Goal: Task Accomplishment & Management: Complete application form

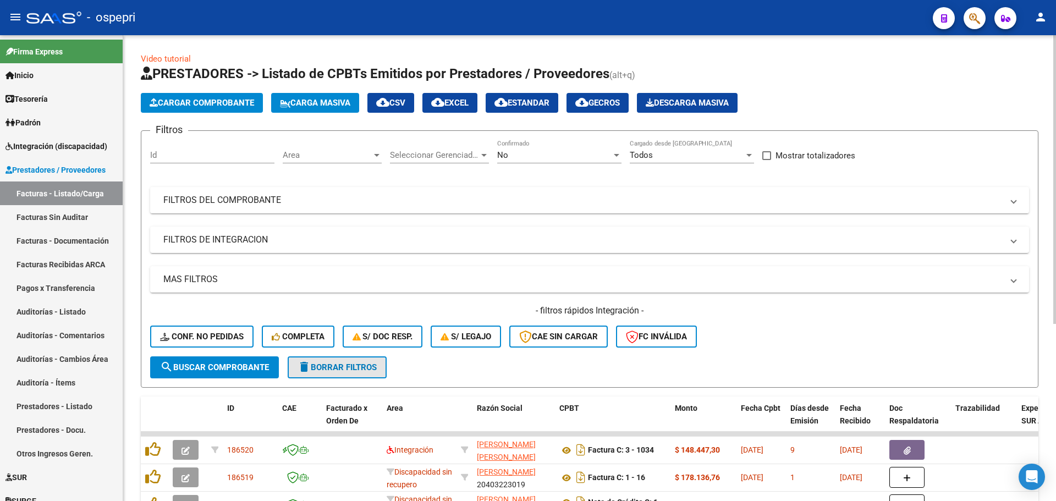
click at [356, 369] on span "delete Borrar Filtros" at bounding box center [337, 368] width 79 height 10
click at [1020, 199] on mat-expansion-panel-header "FILTROS DEL COMPROBANTE" at bounding box center [589, 200] width 879 height 26
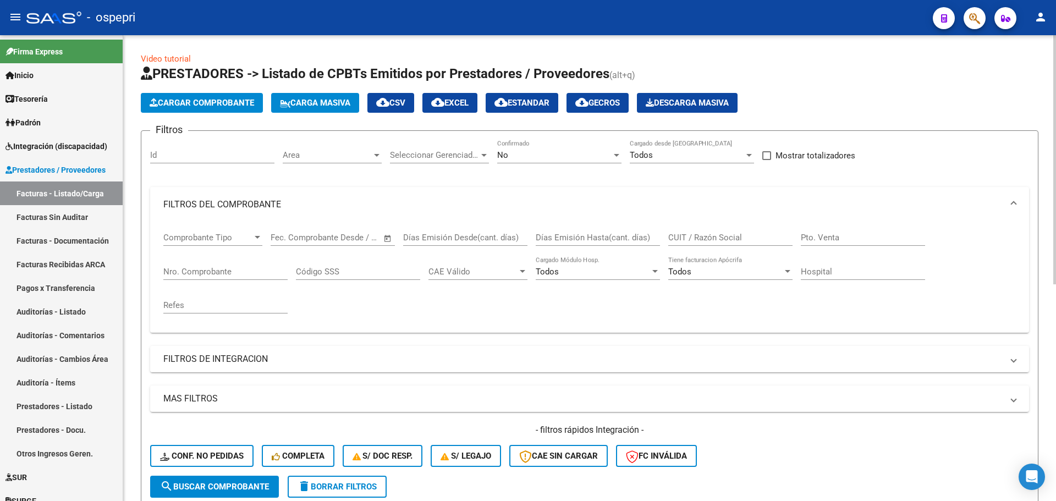
click at [684, 237] on input "CUIT / Razón Social" at bounding box center [731, 238] width 124 height 10
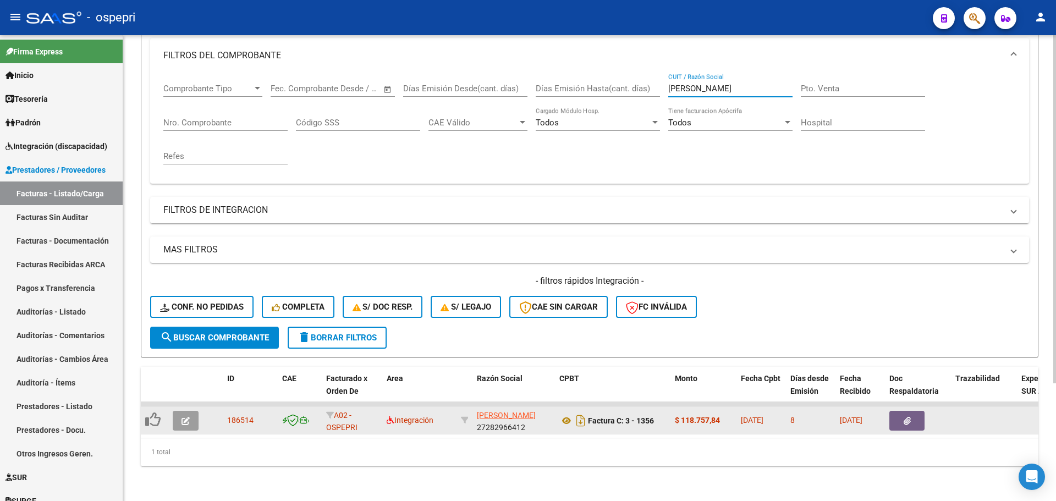
scroll to position [157, 0]
type input "[PERSON_NAME]"
click at [190, 415] on button "button" at bounding box center [186, 421] width 26 height 20
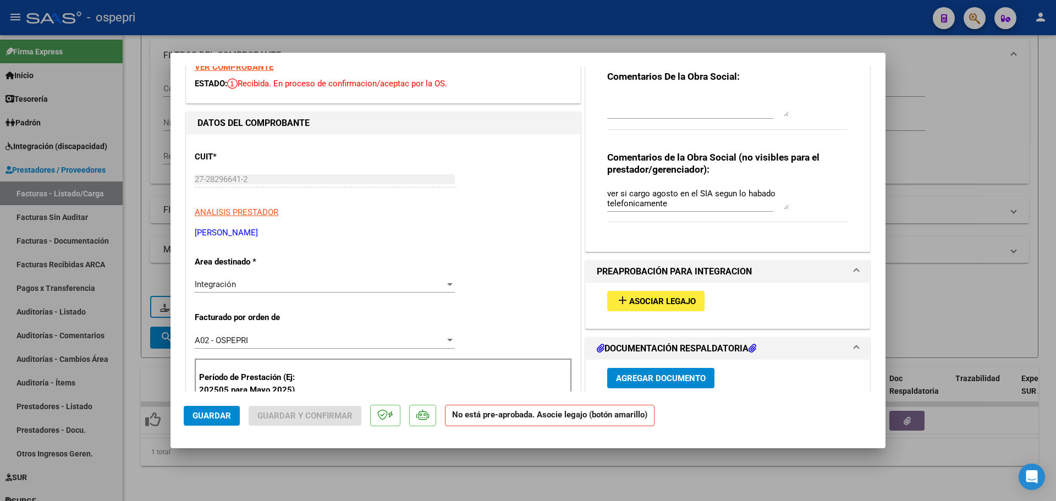
scroll to position [0, 0]
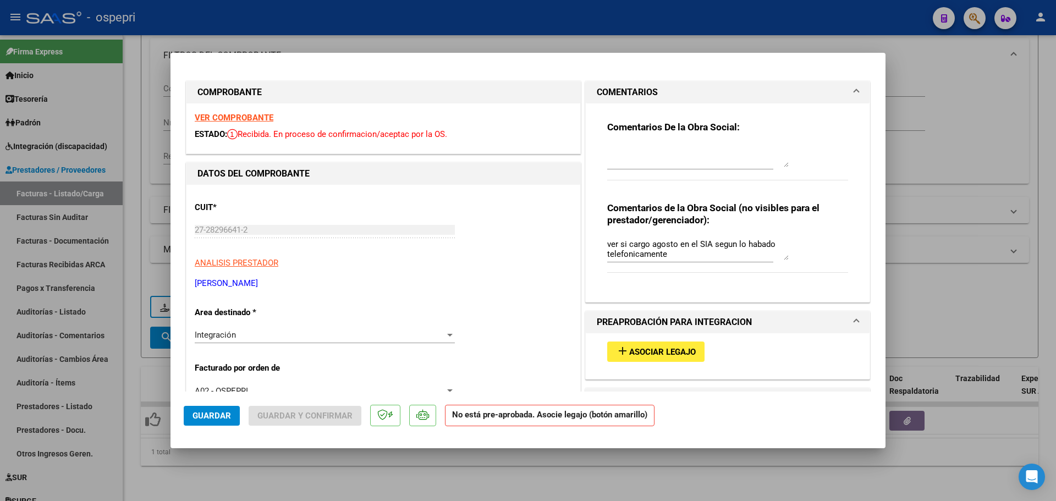
click at [226, 118] on strong "VER COMPROBANTE" at bounding box center [234, 118] width 79 height 10
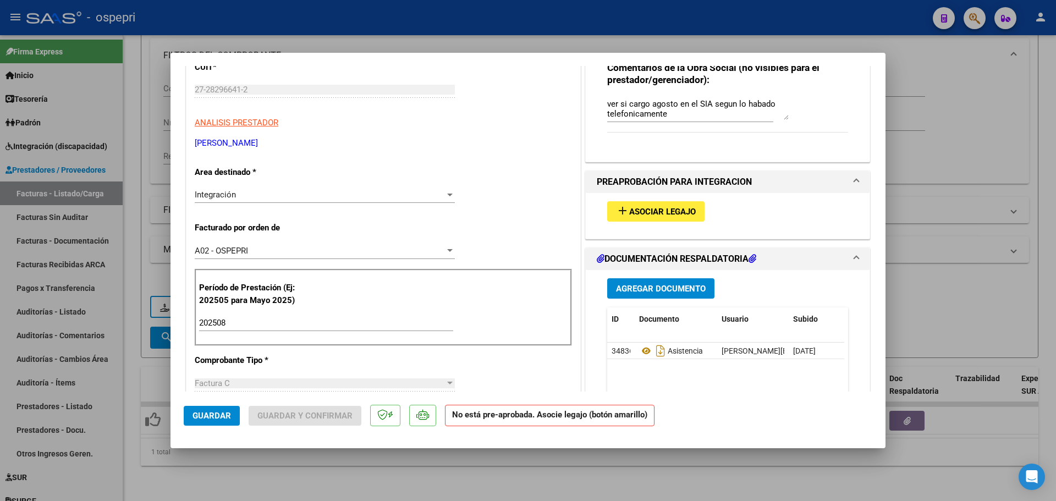
scroll to position [165, 0]
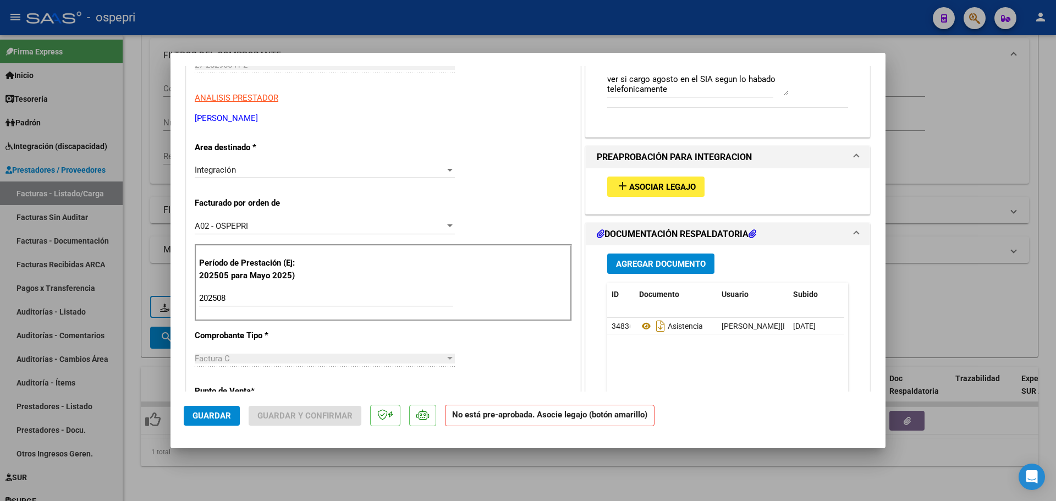
click at [649, 179] on button "add Asociar Legajo" at bounding box center [655, 187] width 97 height 20
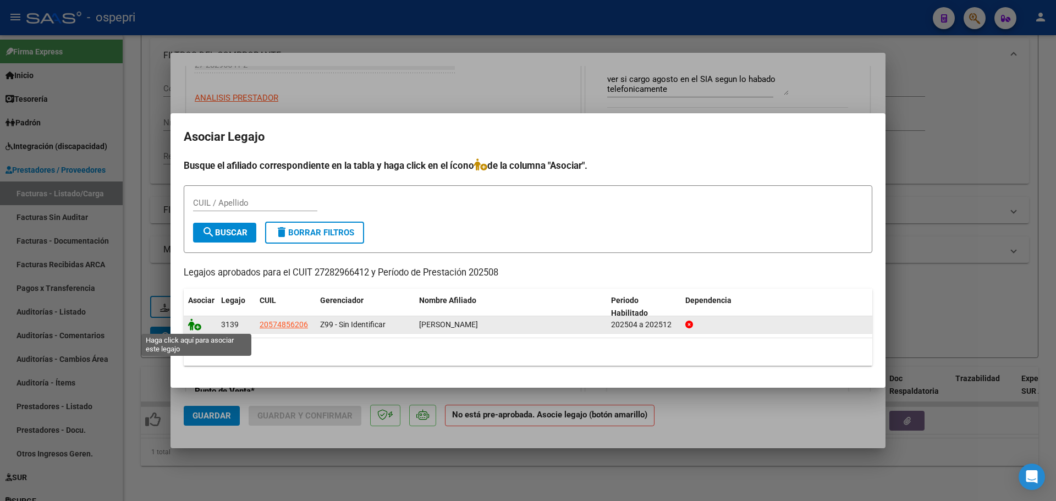
click at [196, 327] on icon at bounding box center [194, 325] width 13 height 12
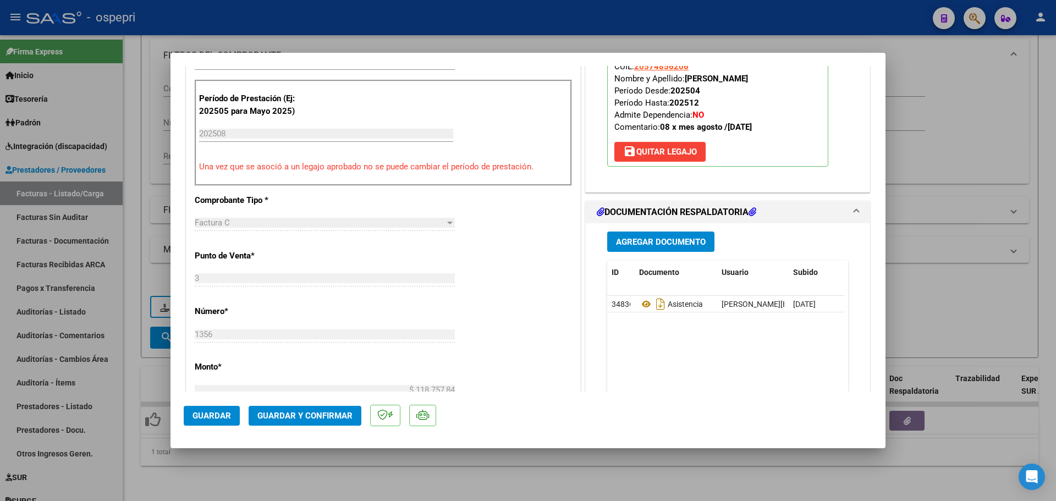
scroll to position [330, 0]
click at [644, 304] on icon at bounding box center [646, 303] width 14 height 13
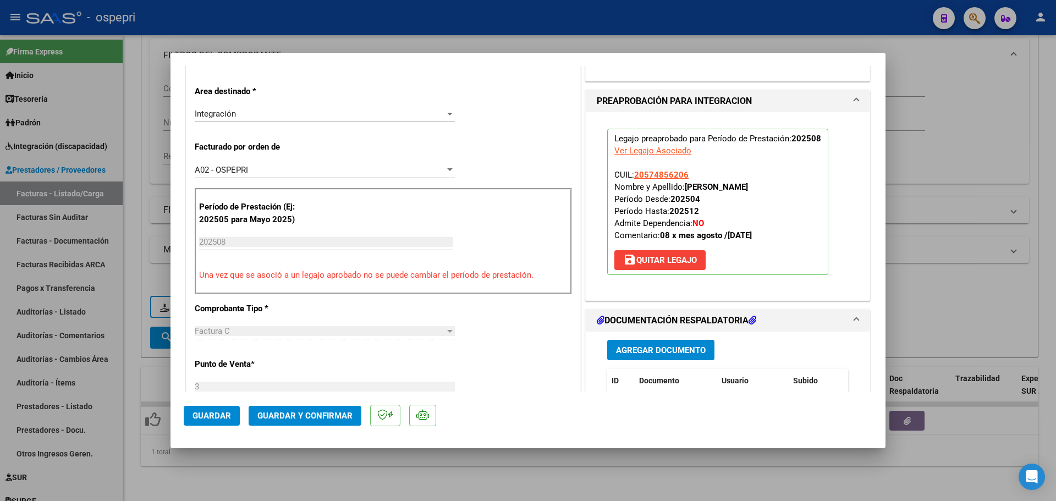
scroll to position [275, 0]
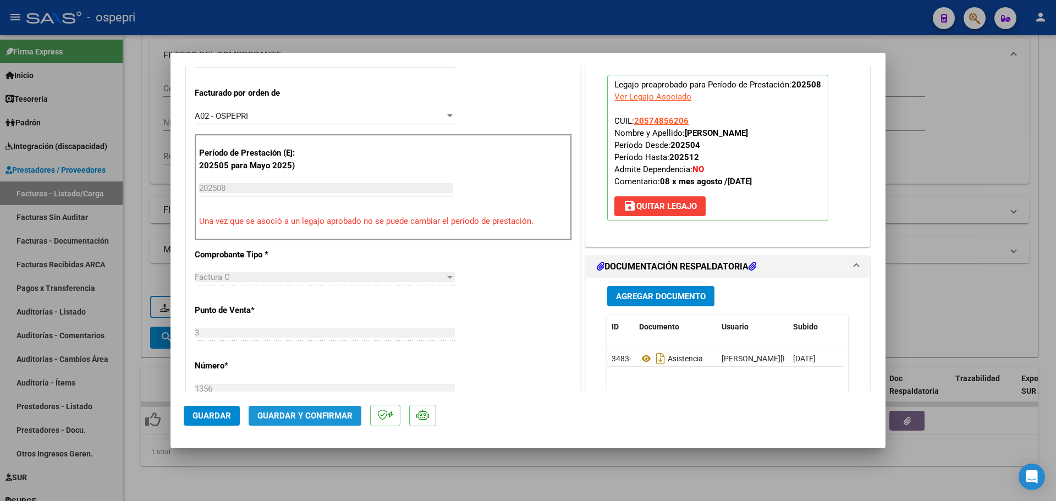
click at [297, 418] on span "Guardar y Confirmar" at bounding box center [305, 416] width 95 height 10
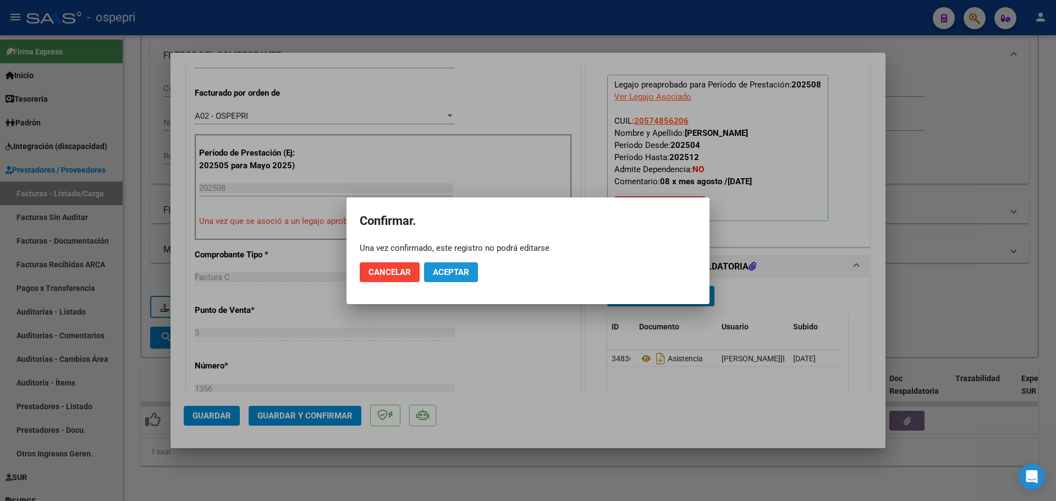
click at [449, 272] on span "Aceptar" at bounding box center [451, 272] width 36 height 10
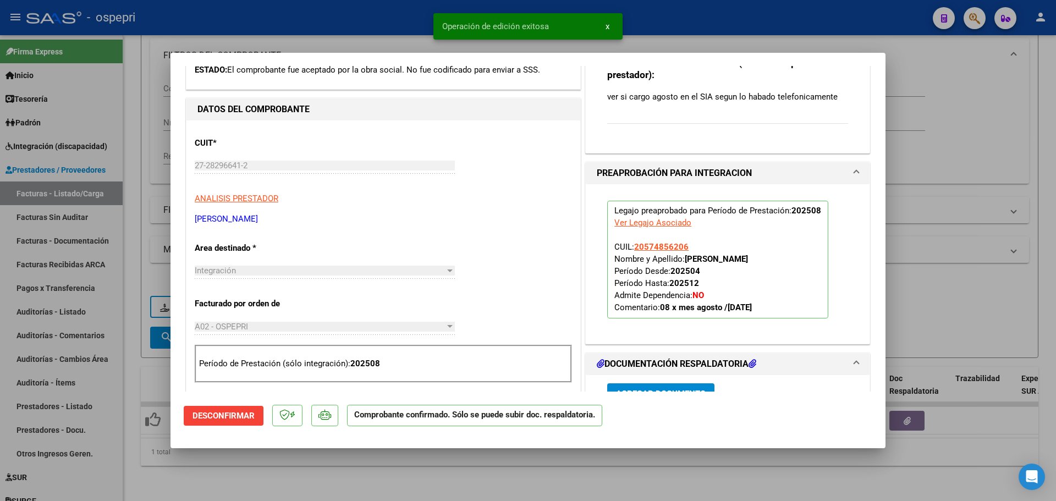
scroll to position [55, 0]
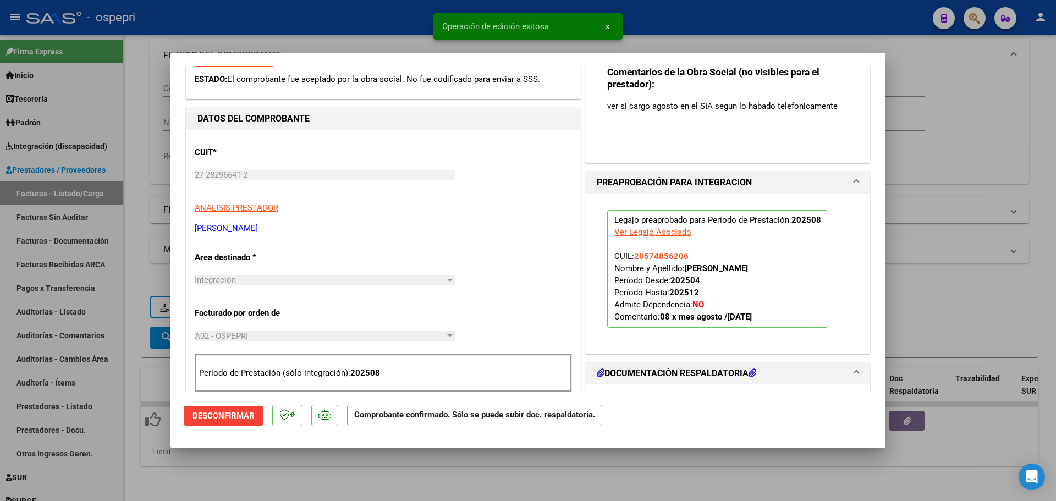
type input "$ 0,00"
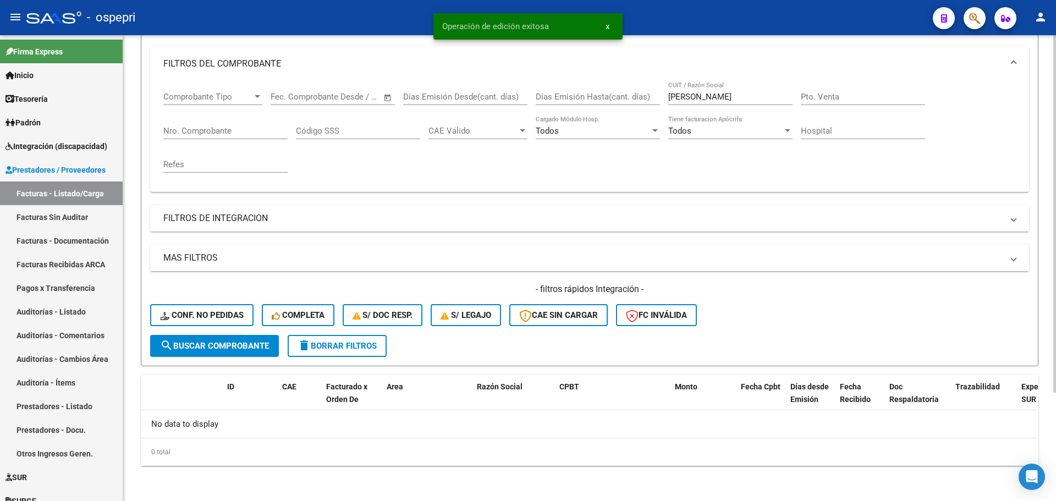
scroll to position [141, 0]
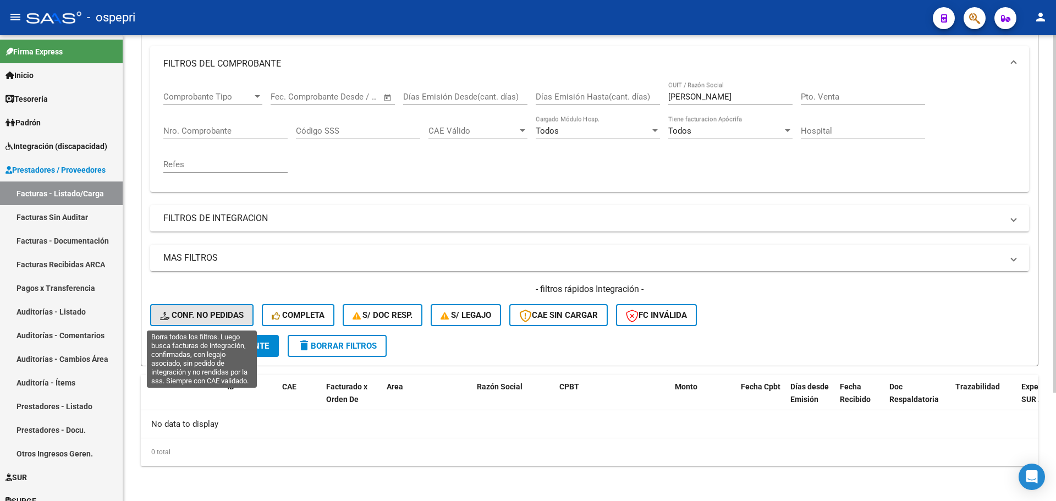
click at [210, 314] on span "Conf. no pedidas" at bounding box center [202, 315] width 84 height 10
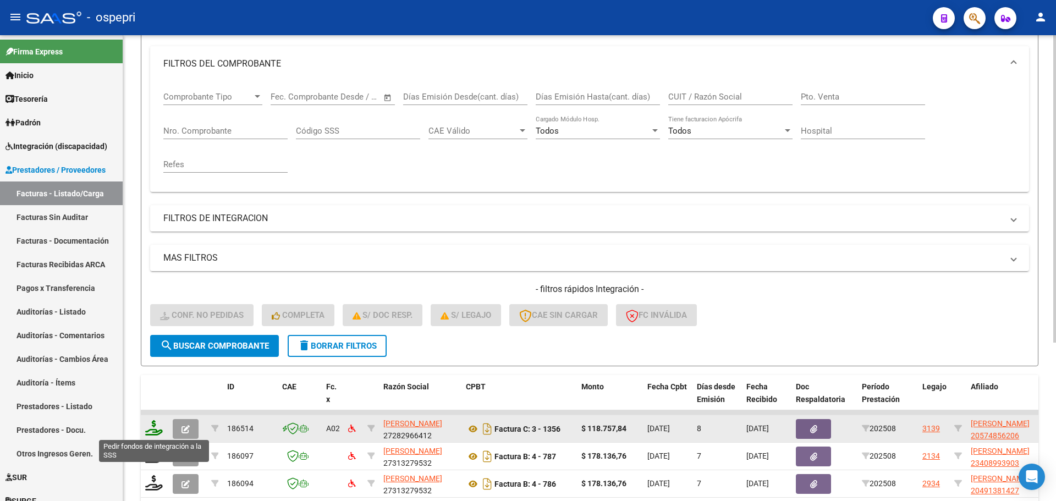
click at [157, 430] on icon at bounding box center [154, 427] width 18 height 15
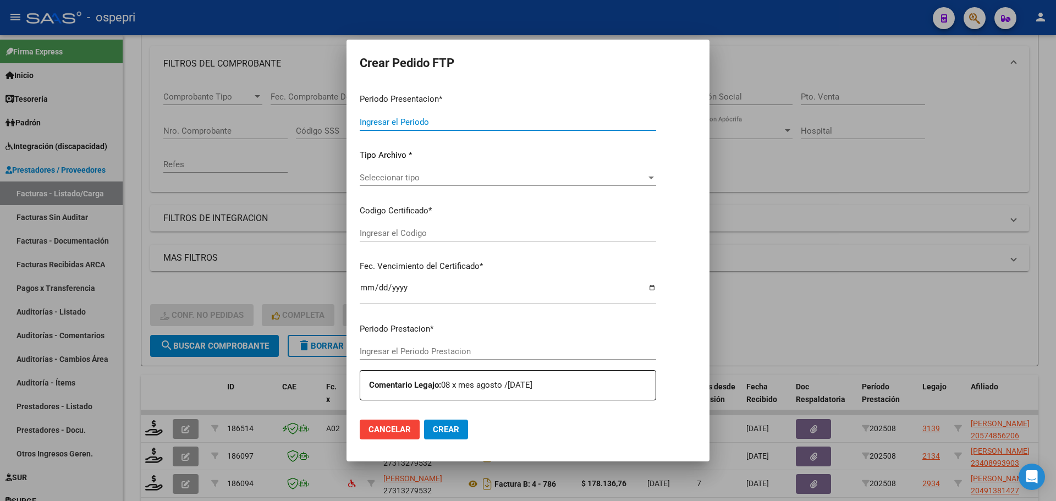
type input "202508"
type input "$ 118.757,84"
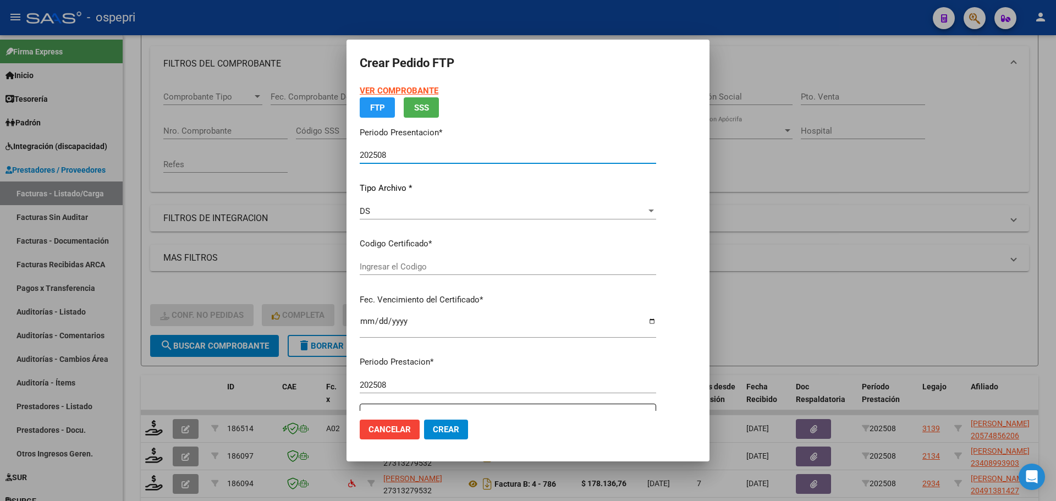
type input "2057485620-6"
type input "[DATE]"
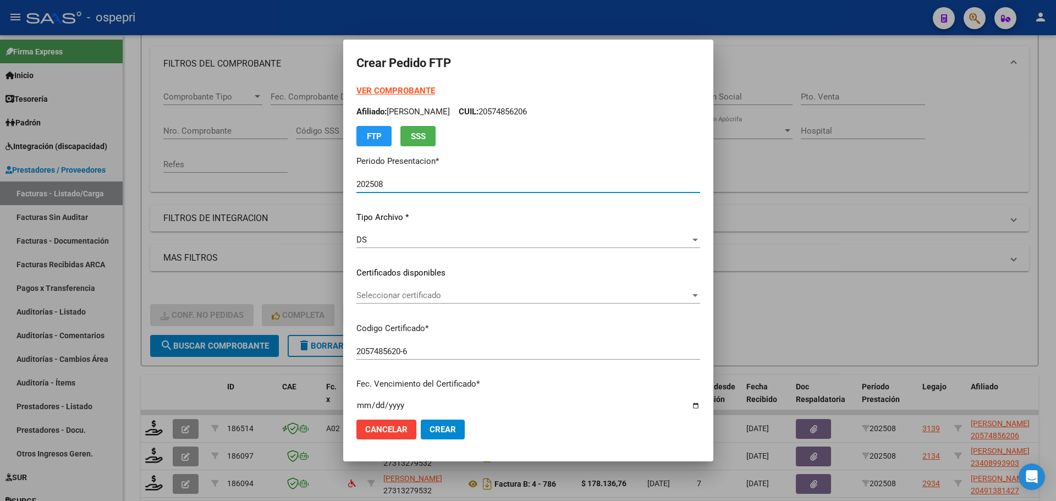
click at [420, 298] on span "Seleccionar certificado" at bounding box center [524, 296] width 334 height 10
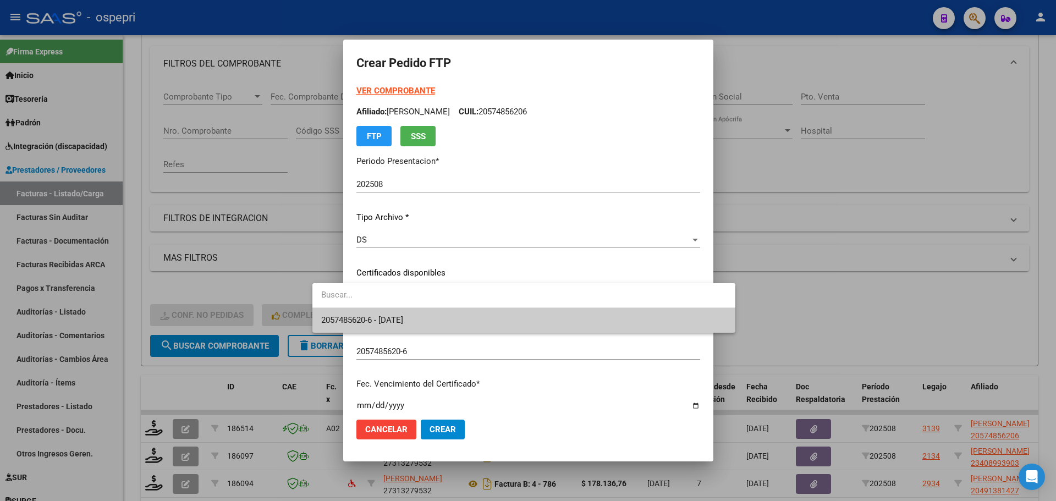
click at [426, 322] on span "2057485620-6 - [DATE]" at bounding box center [524, 320] width 406 height 25
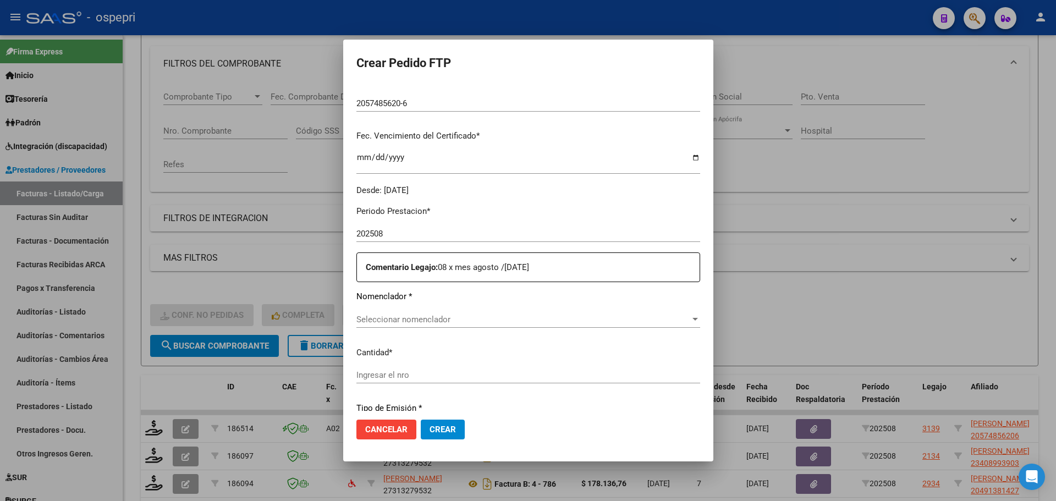
scroll to position [275, 0]
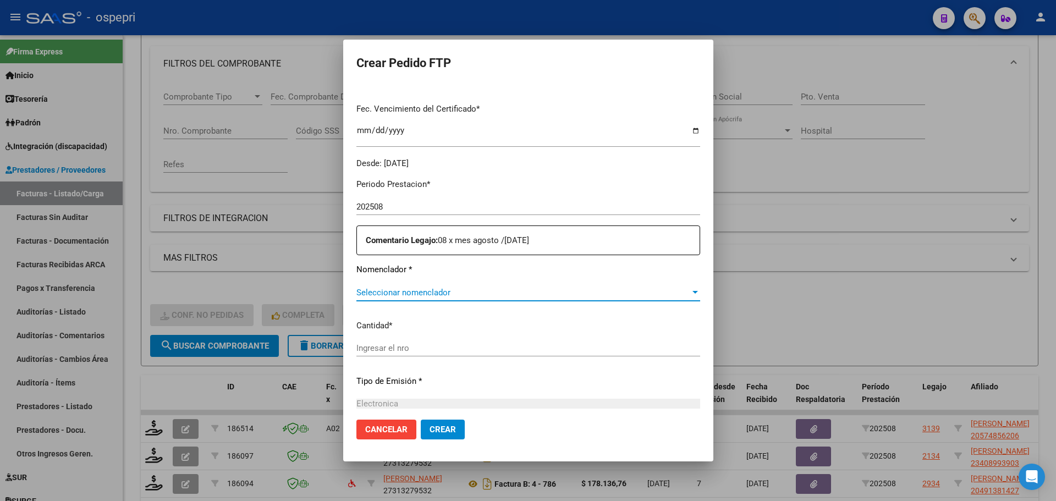
click at [402, 292] on span "Seleccionar nomenclador" at bounding box center [524, 293] width 334 height 10
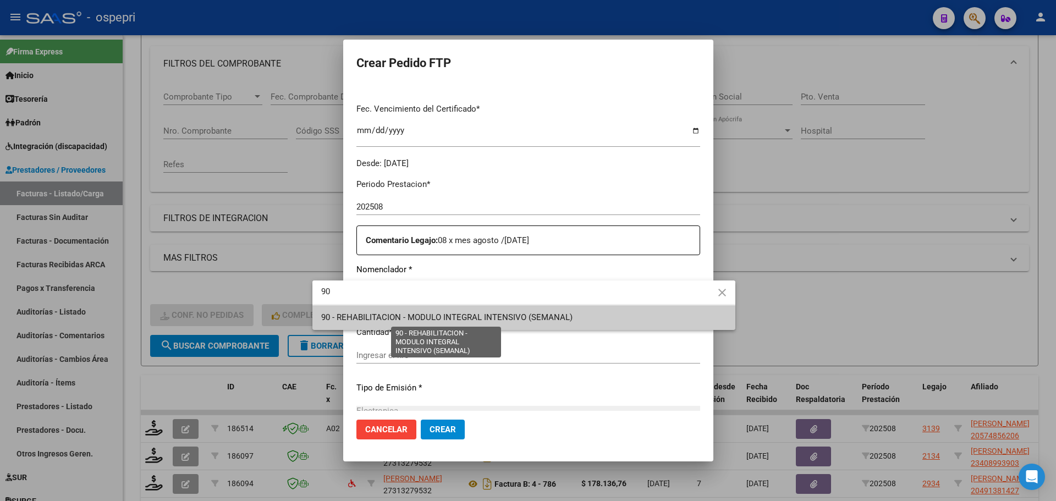
type input "90"
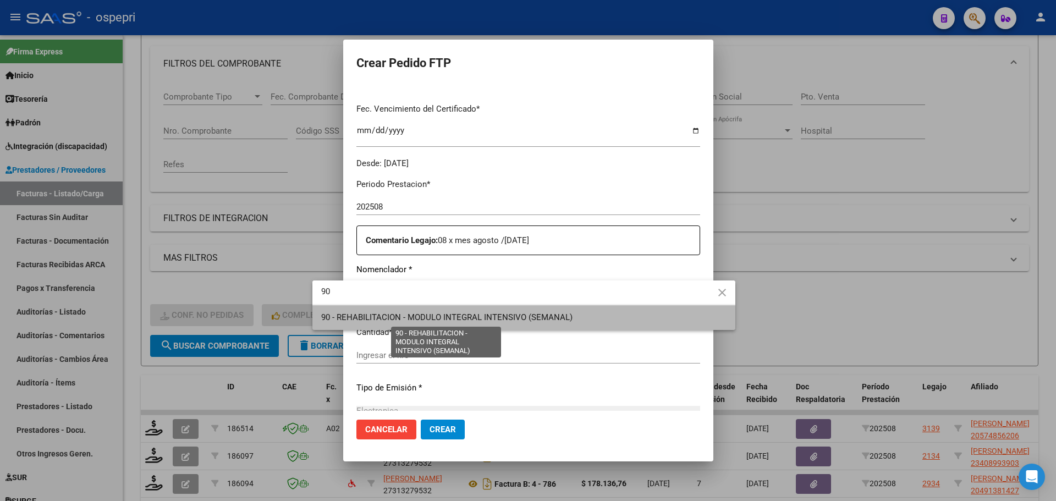
click at [431, 314] on span "90 - REHABILITACION - MODULO INTEGRAL INTENSIVO (SEMANAL)" at bounding box center [446, 318] width 251 height 10
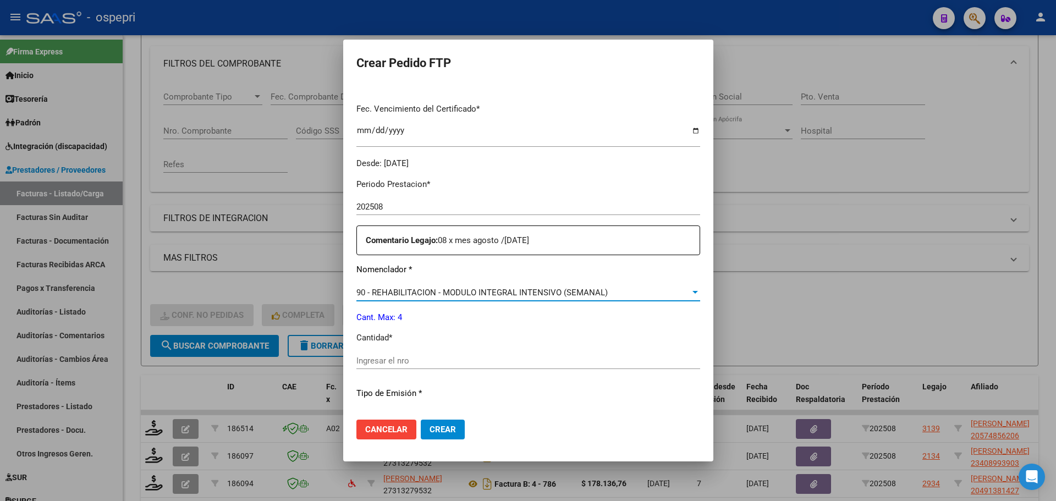
click at [377, 361] on input "Ingresar el nro" at bounding box center [529, 361] width 344 height 10
type input "4"
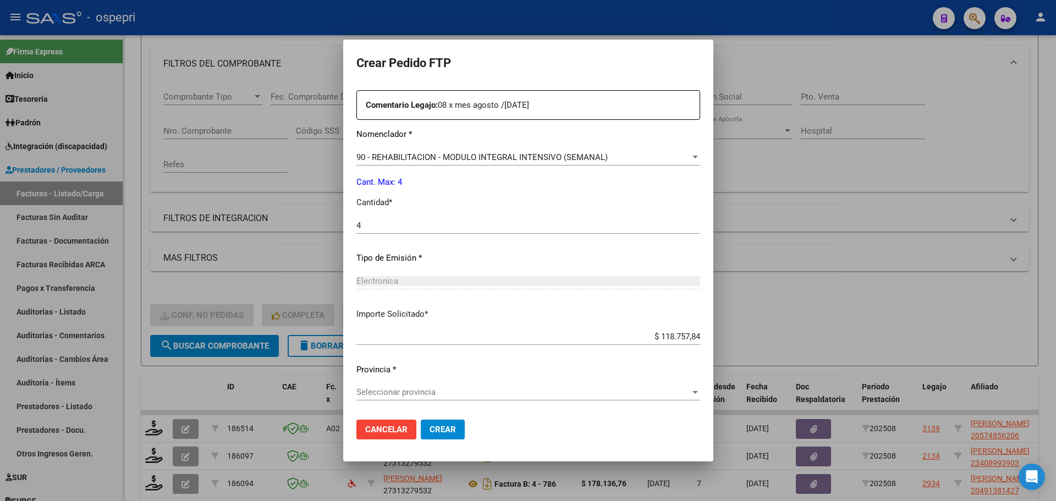
click at [387, 384] on div "Seleccionar provincia Seleccionar provincia" at bounding box center [529, 392] width 344 height 17
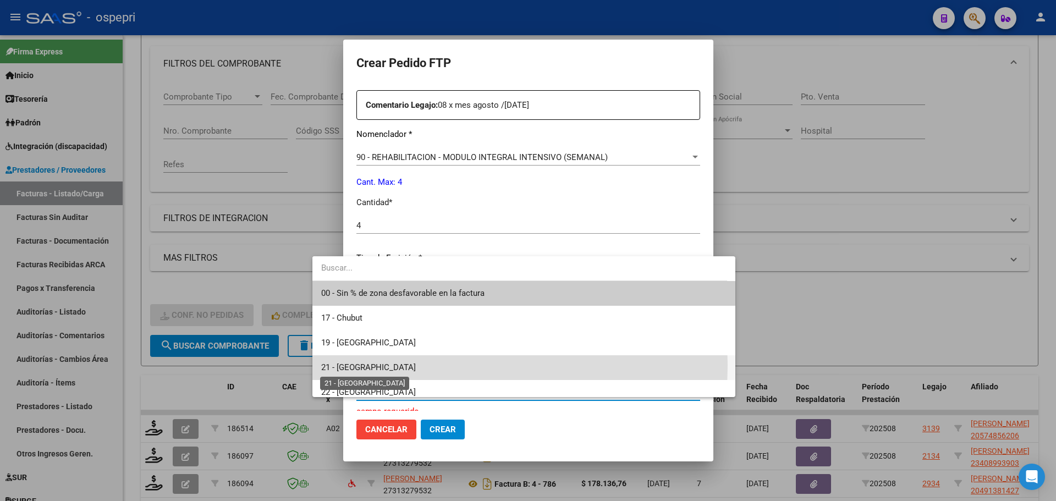
click at [356, 366] on span "21 - [GEOGRAPHIC_DATA]" at bounding box center [368, 368] width 95 height 10
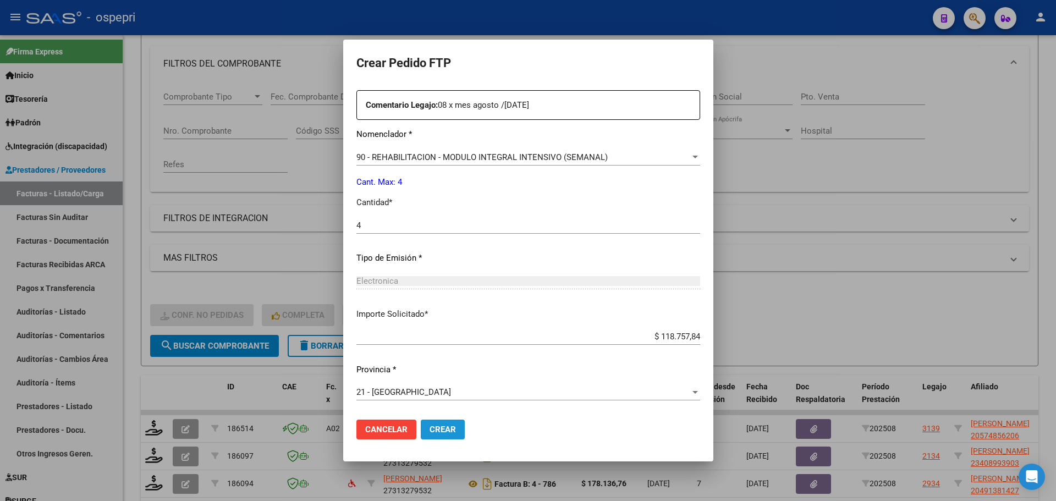
click at [430, 427] on span "Crear" at bounding box center [443, 430] width 26 height 10
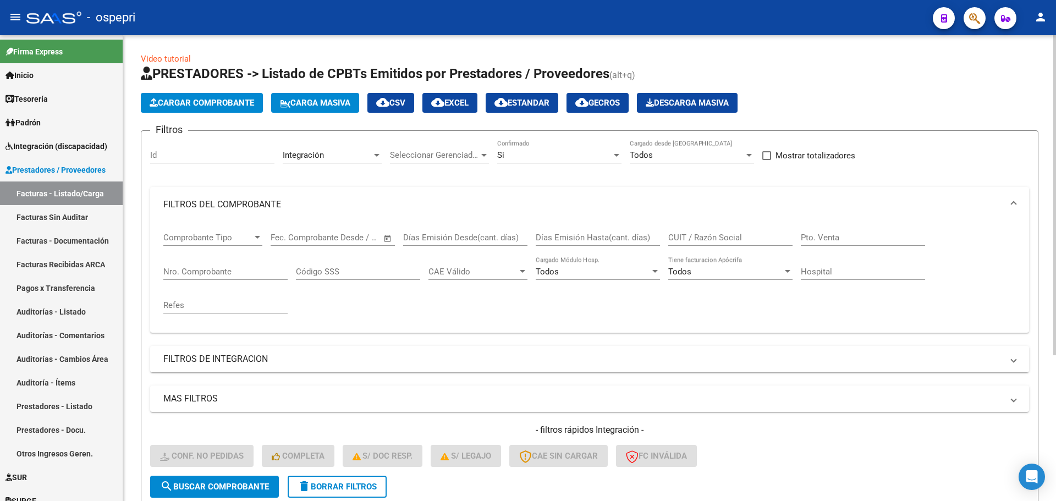
scroll to position [212, 0]
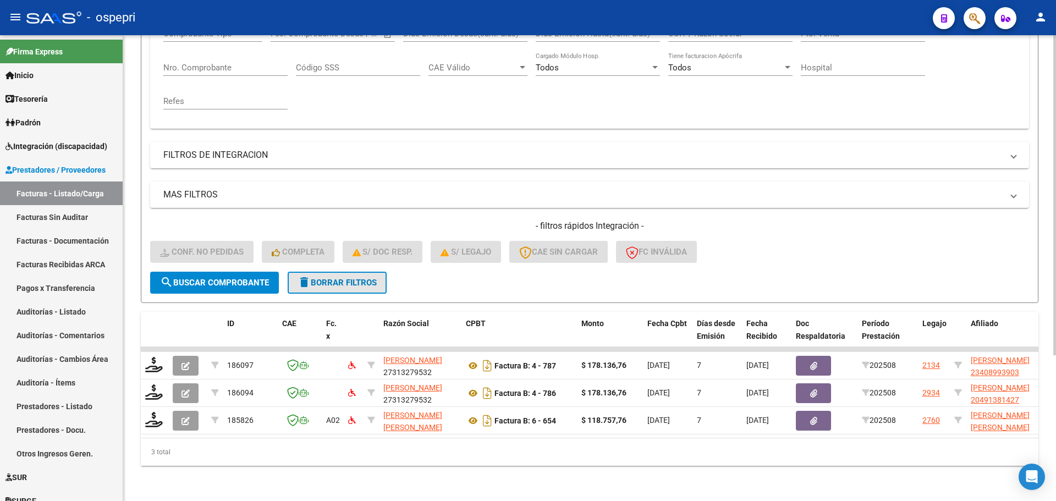
click at [354, 278] on span "delete Borrar Filtros" at bounding box center [337, 283] width 79 height 10
